Goal: Transaction & Acquisition: Purchase product/service

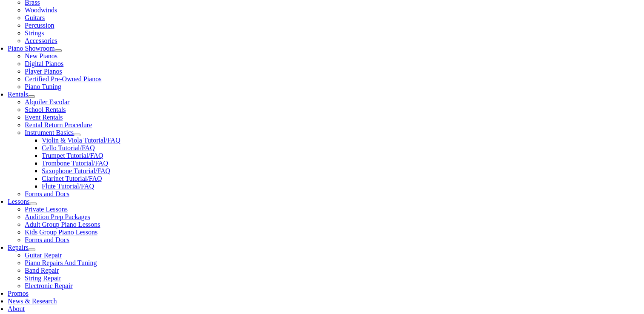
scroll to position [218, 0]
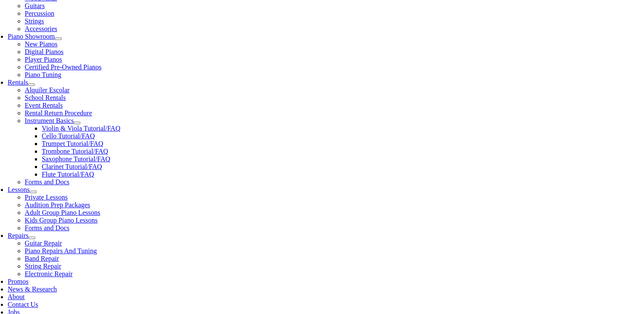
scroll to position [230, 0]
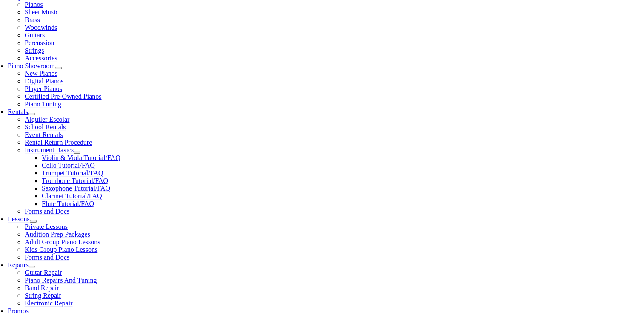
scroll to position [200, 0]
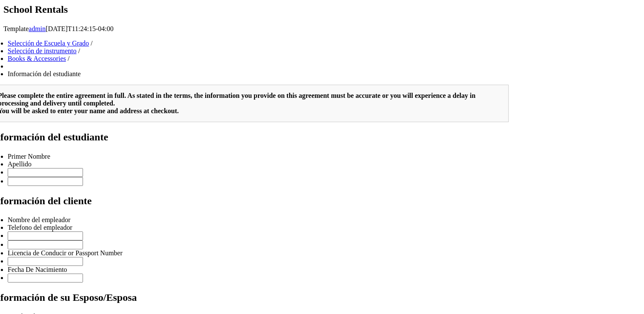
scroll to position [1117, 0]
type input "Page 1"
